Goal: Task Accomplishment & Management: Manage account settings

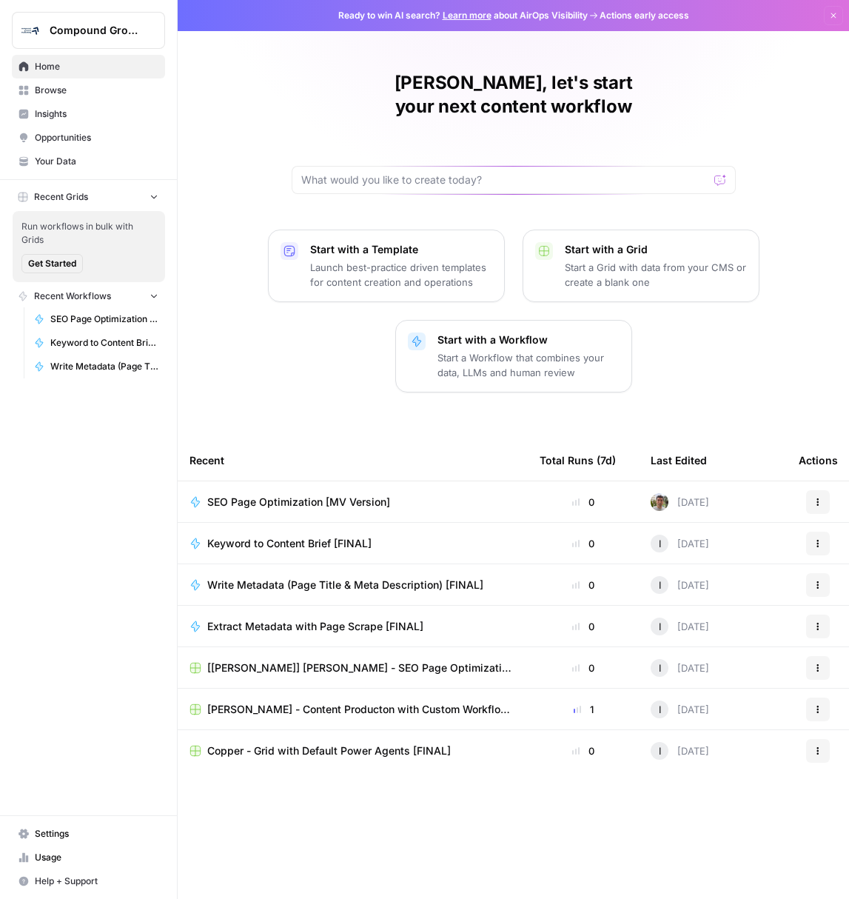
click at [58, 836] on span "Settings" at bounding box center [97, 833] width 124 height 13
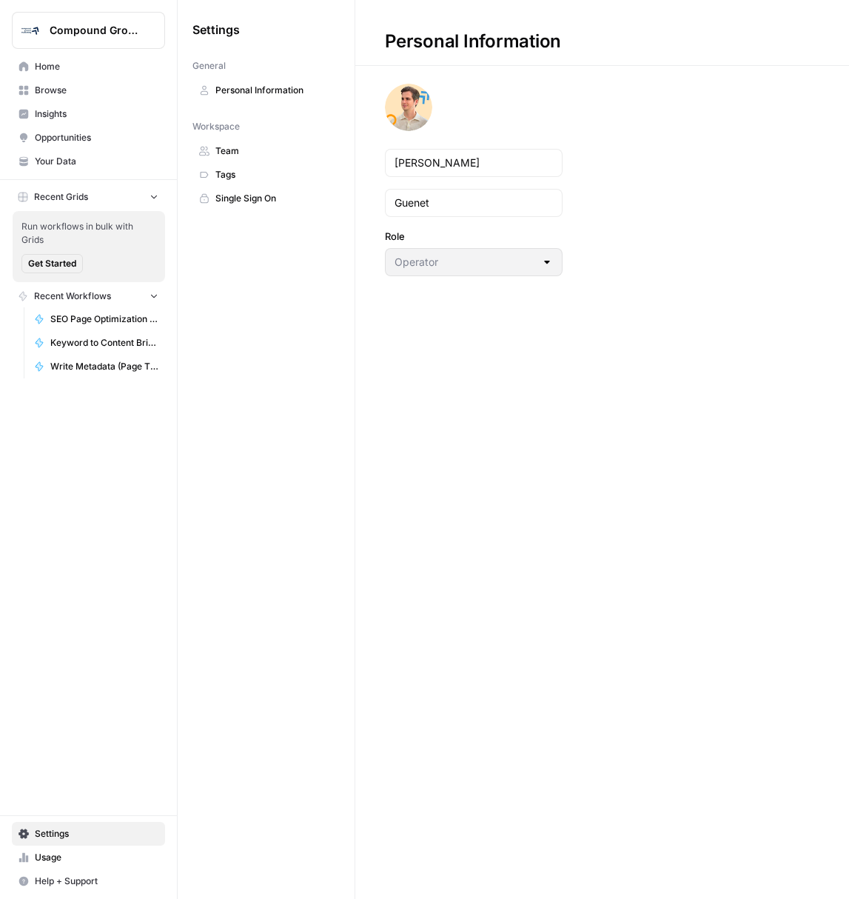
click at [249, 151] on span "Team" at bounding box center [274, 150] width 118 height 13
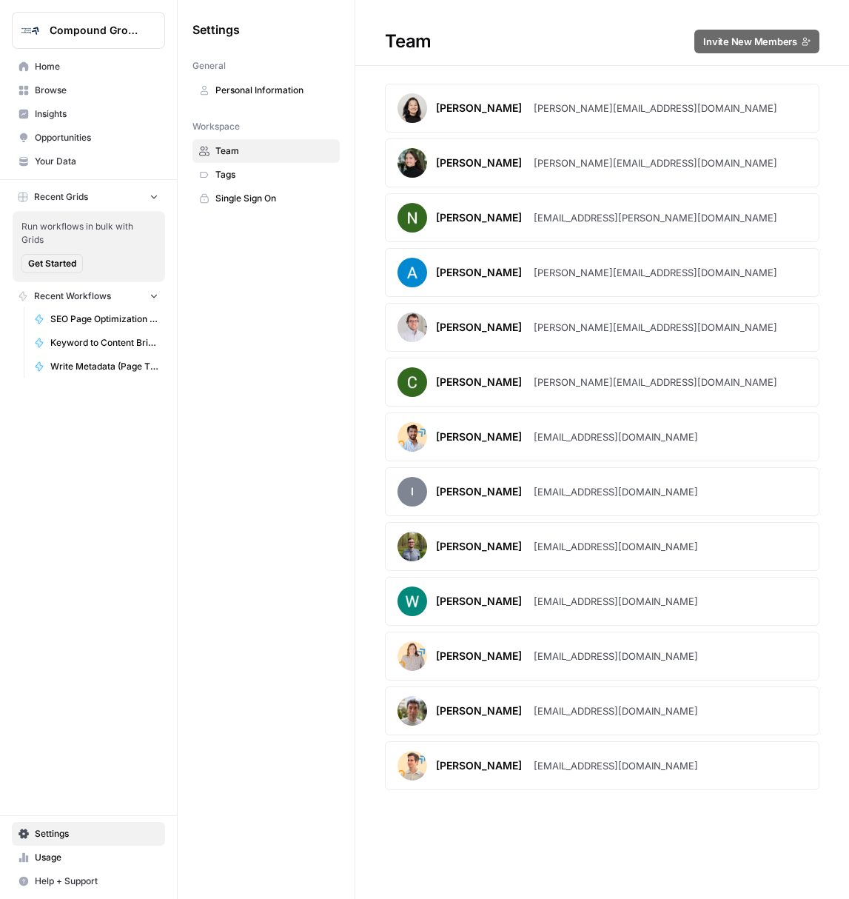
click at [260, 101] on link "Personal Information" at bounding box center [266, 90] width 147 height 24
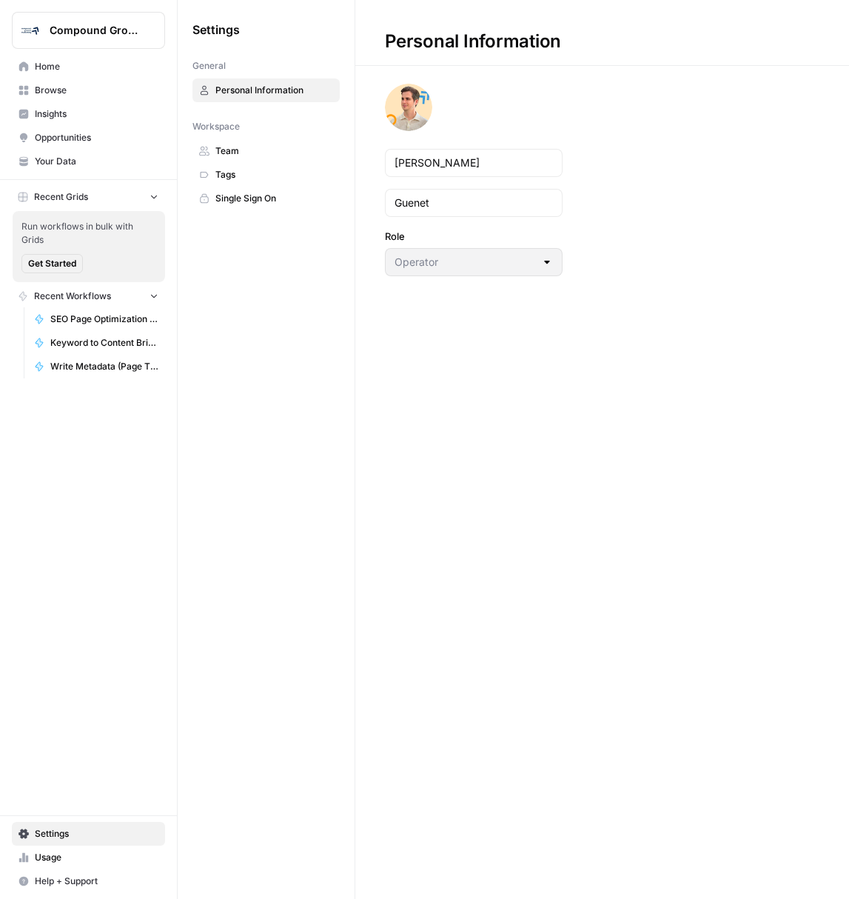
click at [243, 140] on link "Team" at bounding box center [266, 151] width 147 height 24
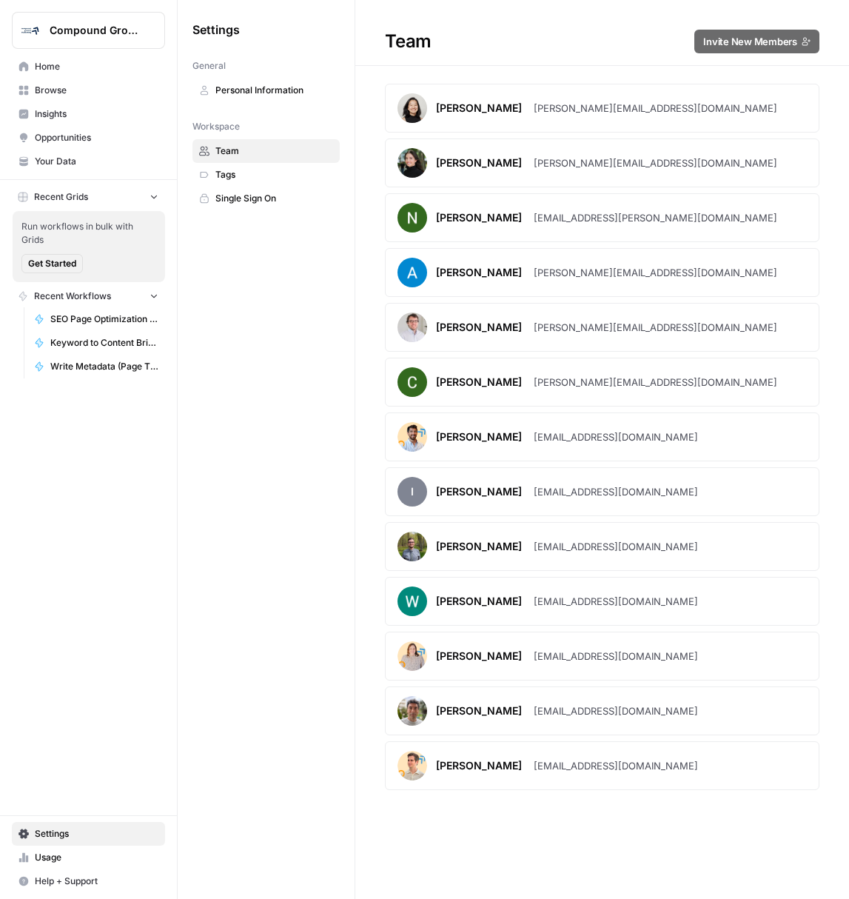
click at [95, 832] on span "Settings" at bounding box center [97, 833] width 124 height 13
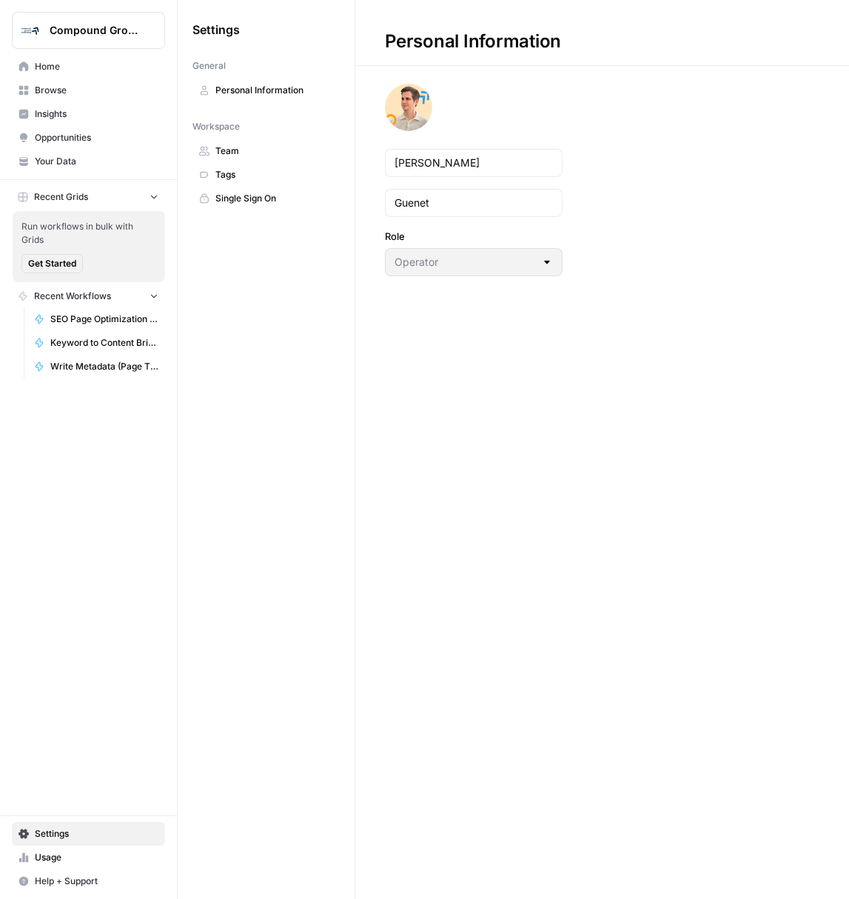
click at [95, 833] on span "Settings" at bounding box center [97, 833] width 124 height 13
click at [261, 93] on span "Personal Information" at bounding box center [274, 90] width 118 height 13
click at [231, 152] on span "Team" at bounding box center [274, 150] width 118 height 13
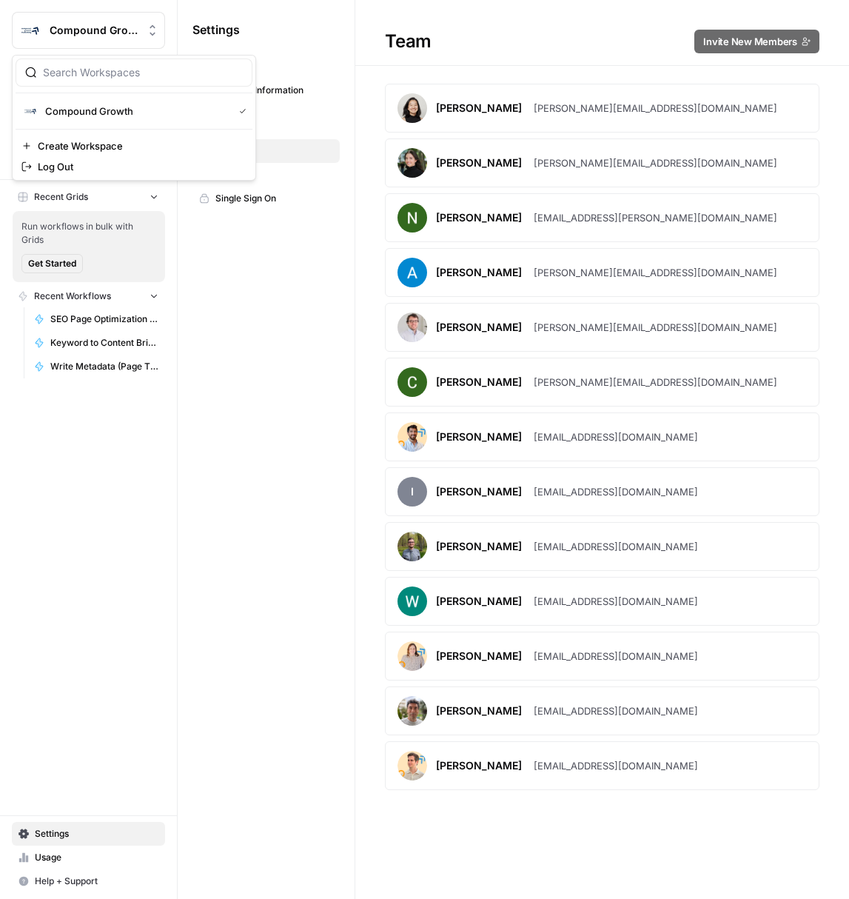
click at [106, 40] on button "Compound Growth" at bounding box center [88, 30] width 153 height 37
